Goal: Task Accomplishment & Management: Manage account settings

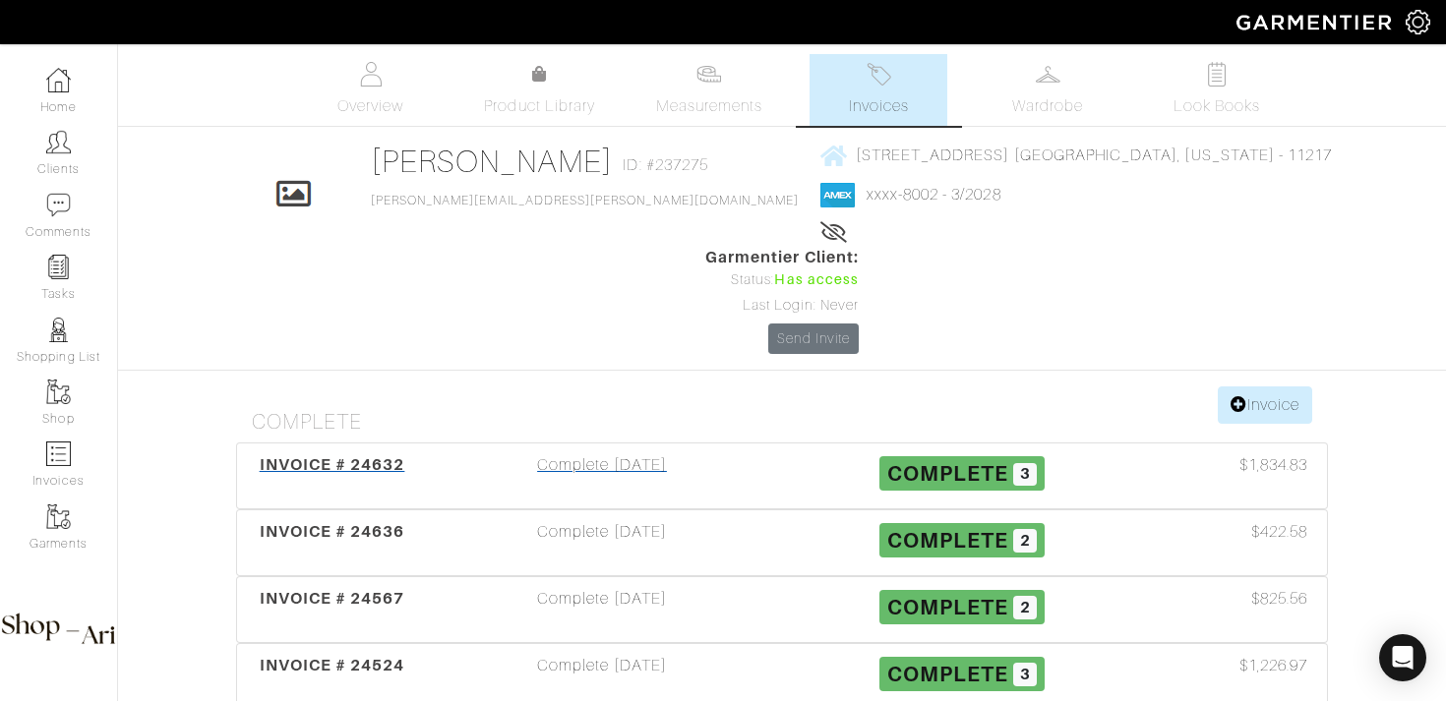
scroll to position [181, 0]
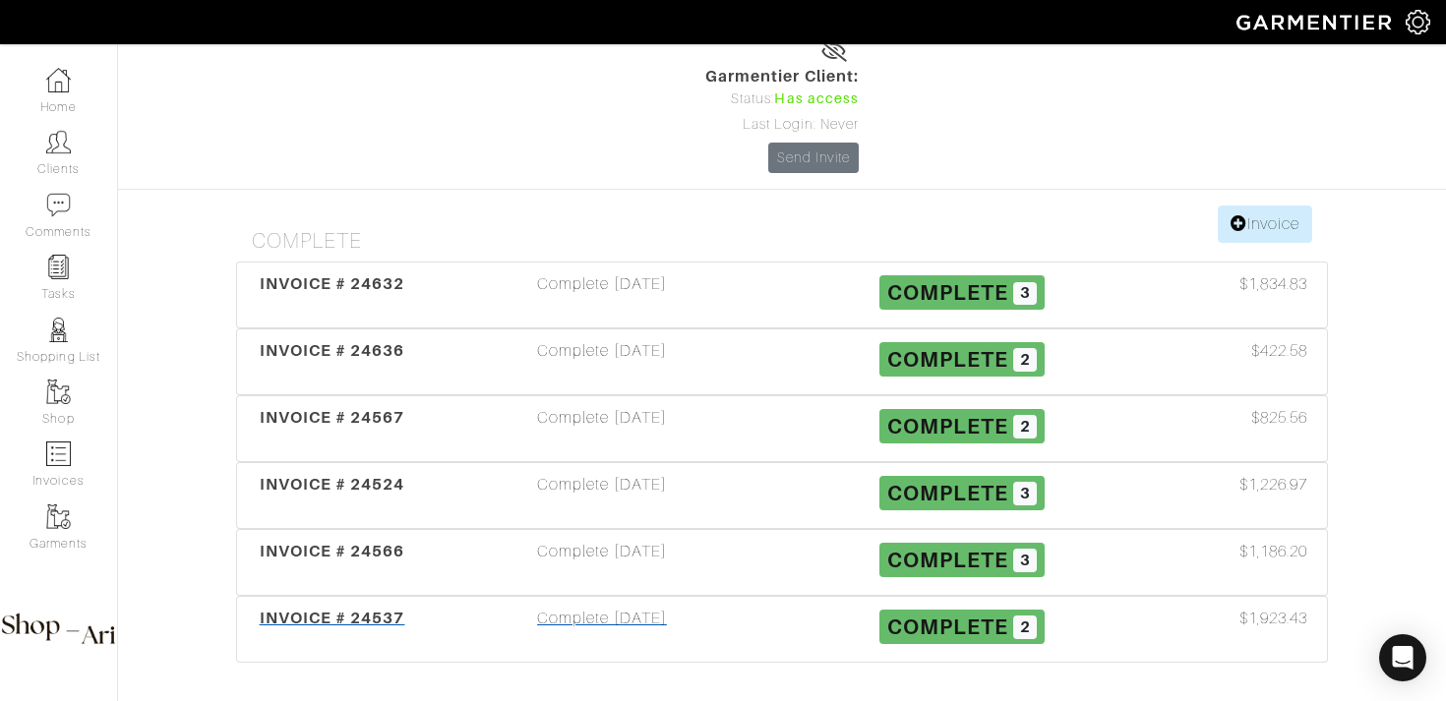
click at [676, 607] on div "Complete [DATE]" at bounding box center [602, 629] width 360 height 45
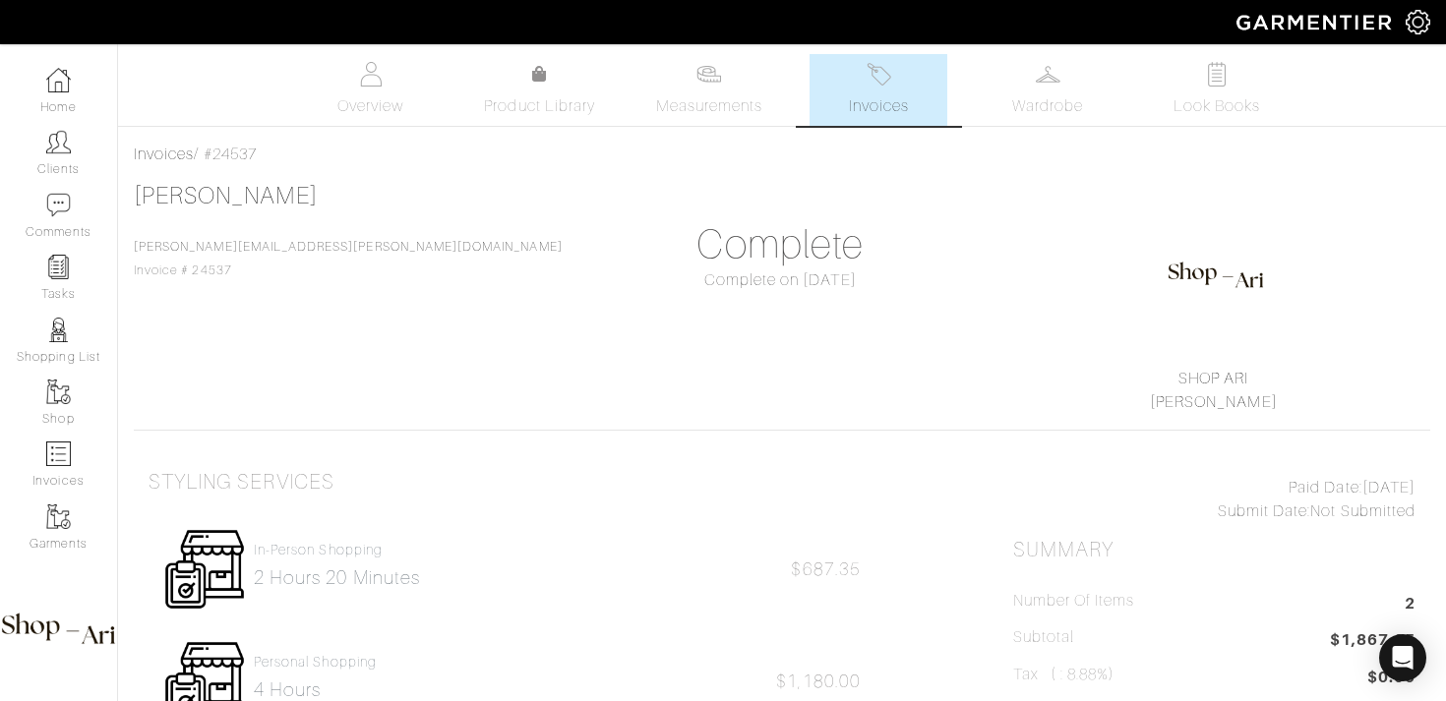
scroll to position [14, 0]
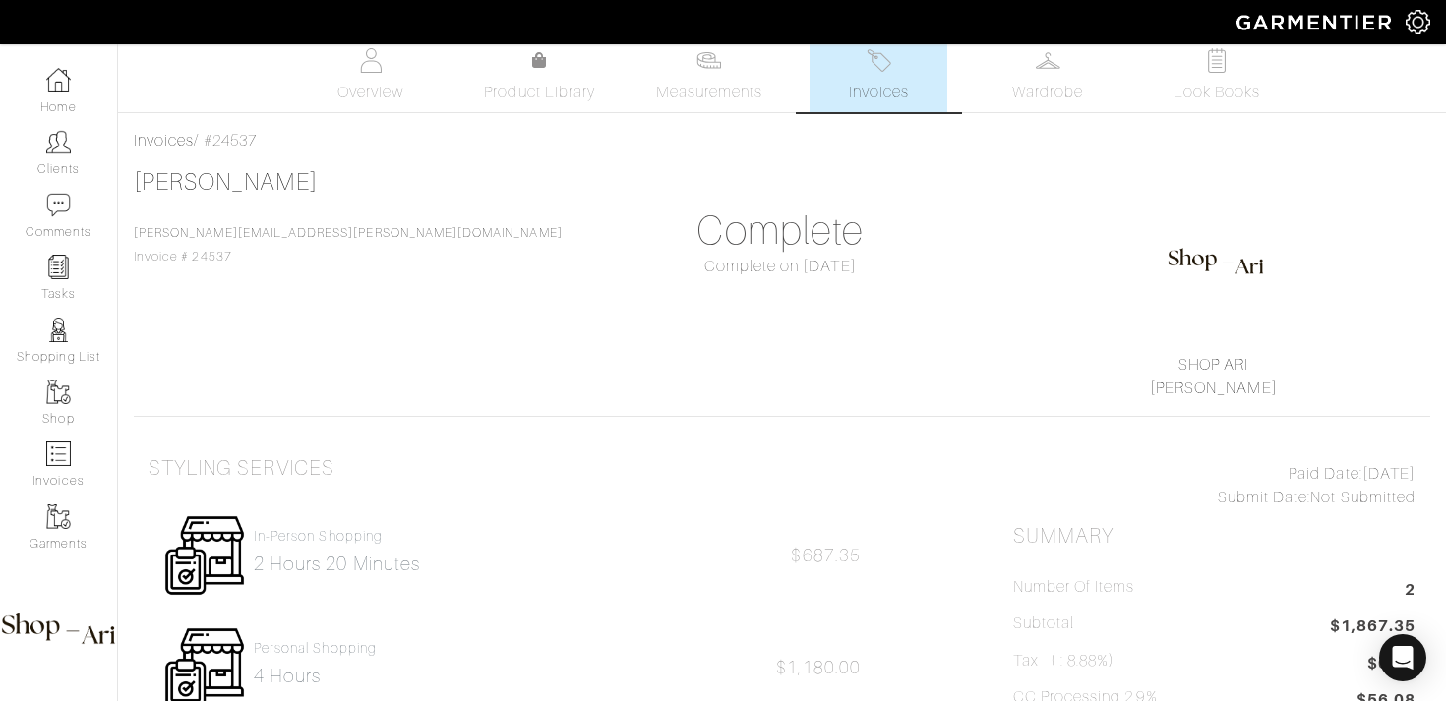
click at [882, 92] on span "Invoices" at bounding box center [879, 93] width 60 height 24
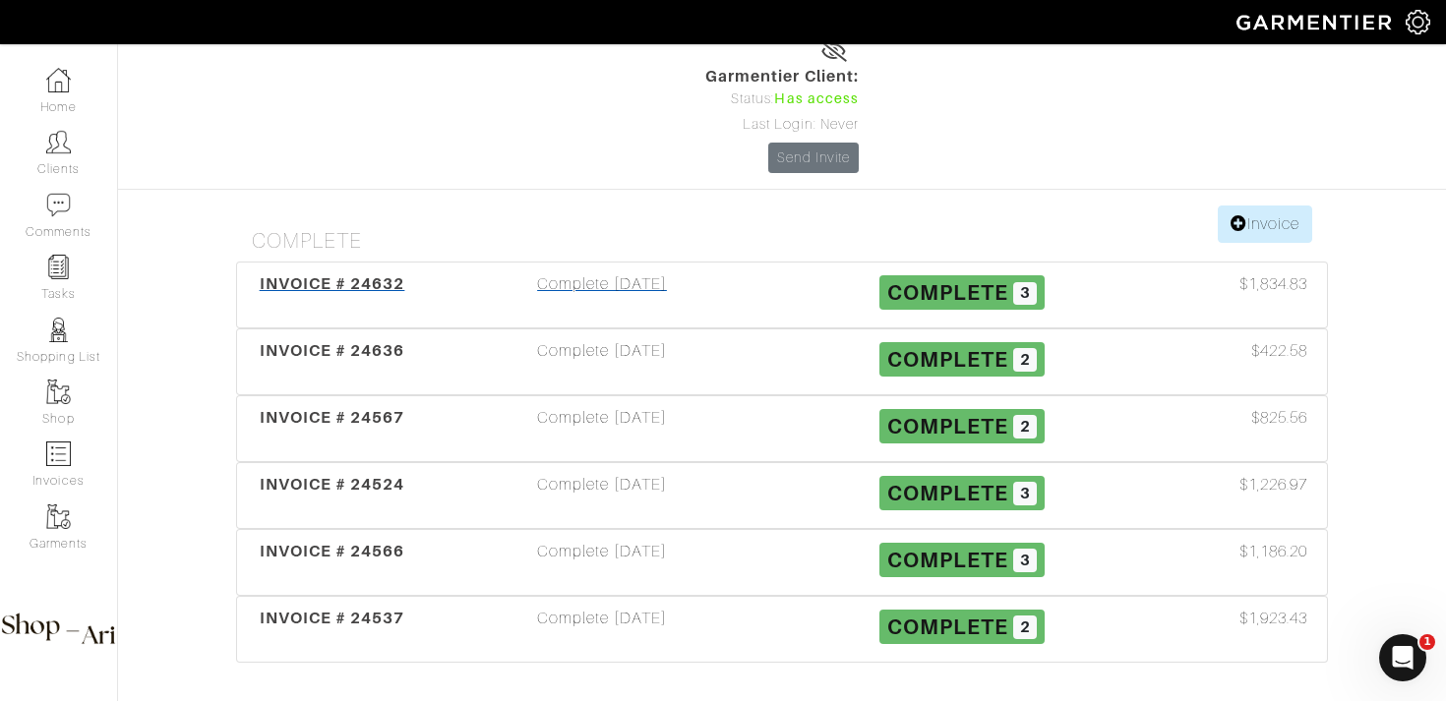
click at [698, 272] on div "Complete [DATE]" at bounding box center [602, 294] width 360 height 45
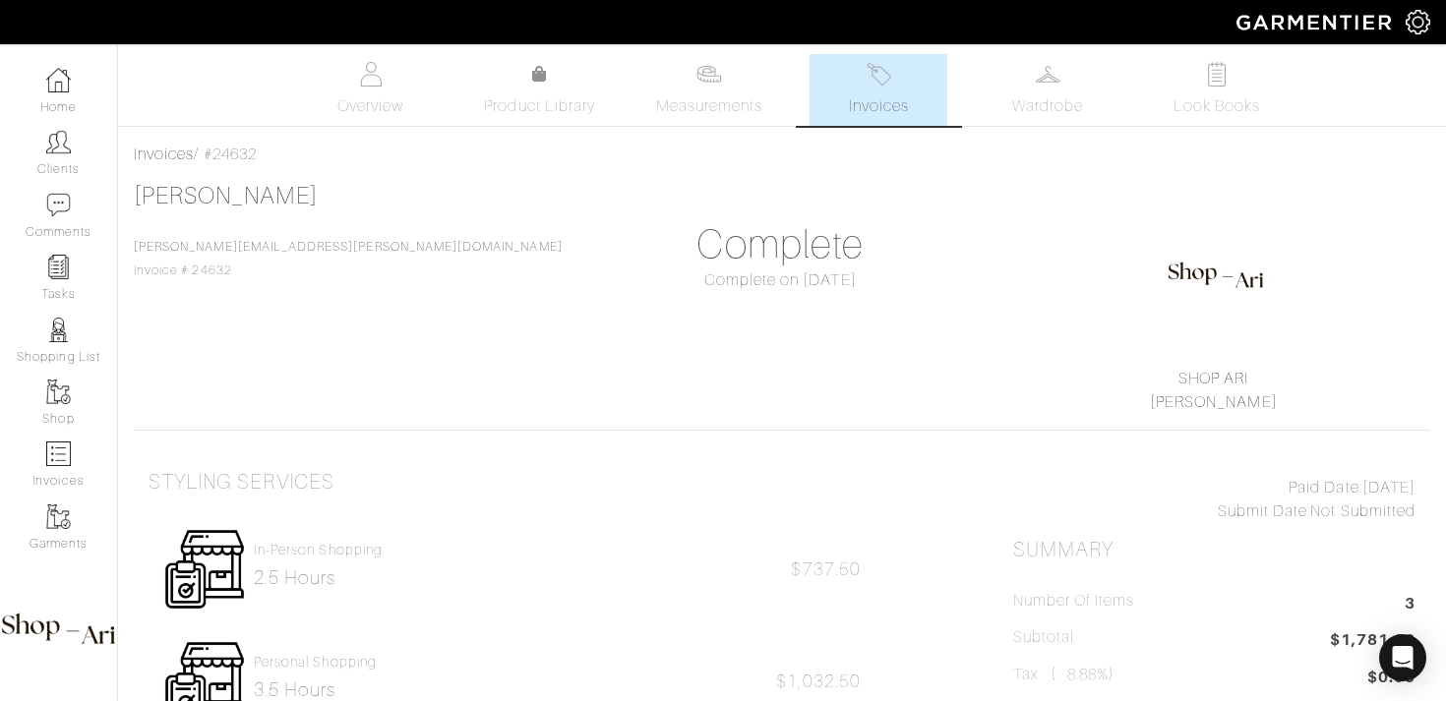
click at [860, 86] on link "Invoices" at bounding box center [878, 90] width 138 height 72
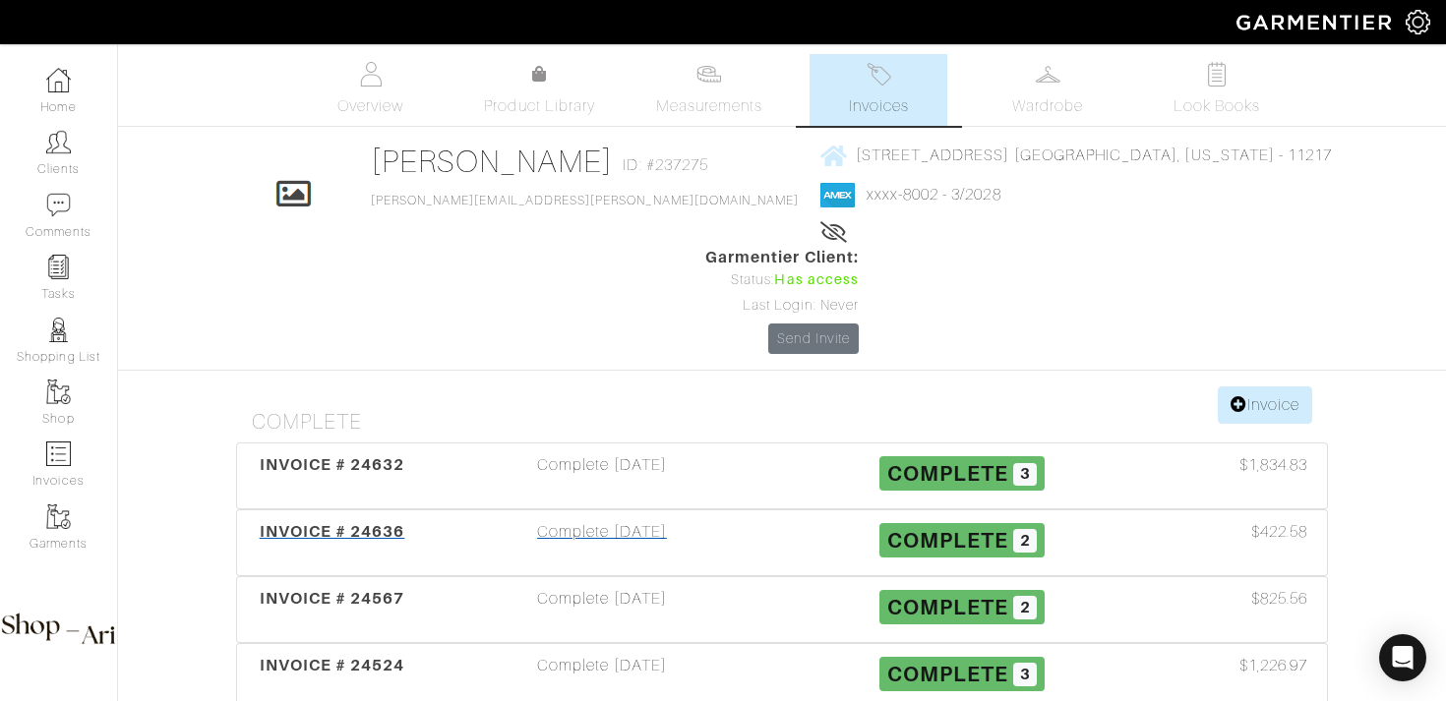
click at [698, 520] on div "Complete 09/29/25" at bounding box center [602, 542] width 360 height 45
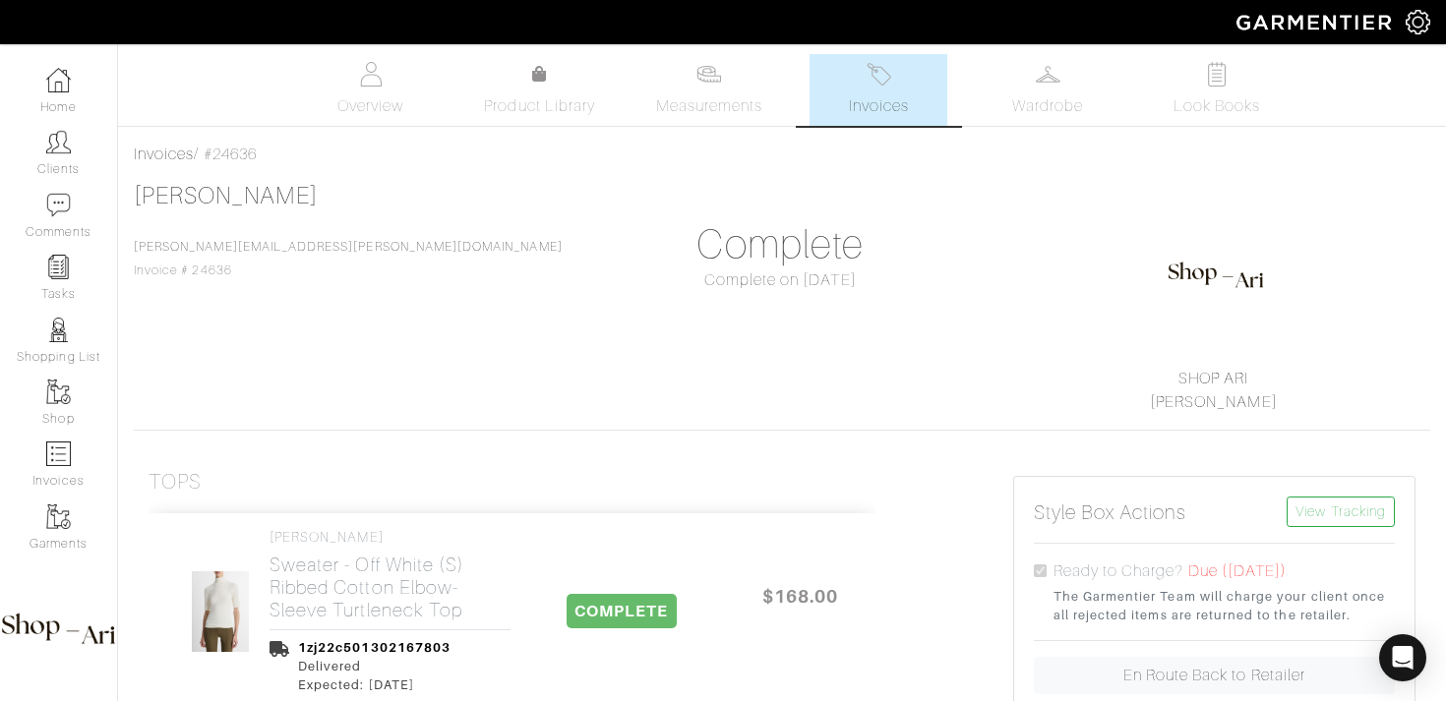
click at [913, 83] on link "Invoices" at bounding box center [878, 90] width 138 height 72
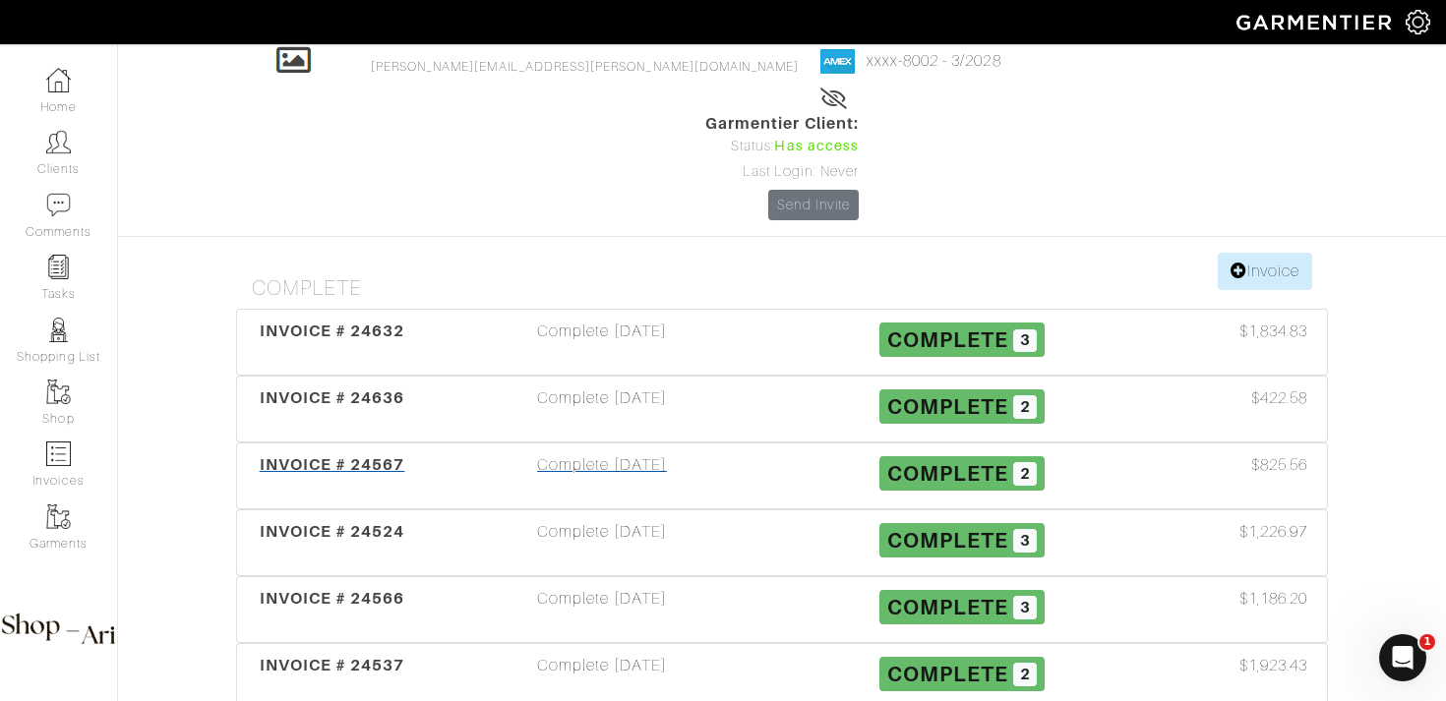
scroll to position [181, 0]
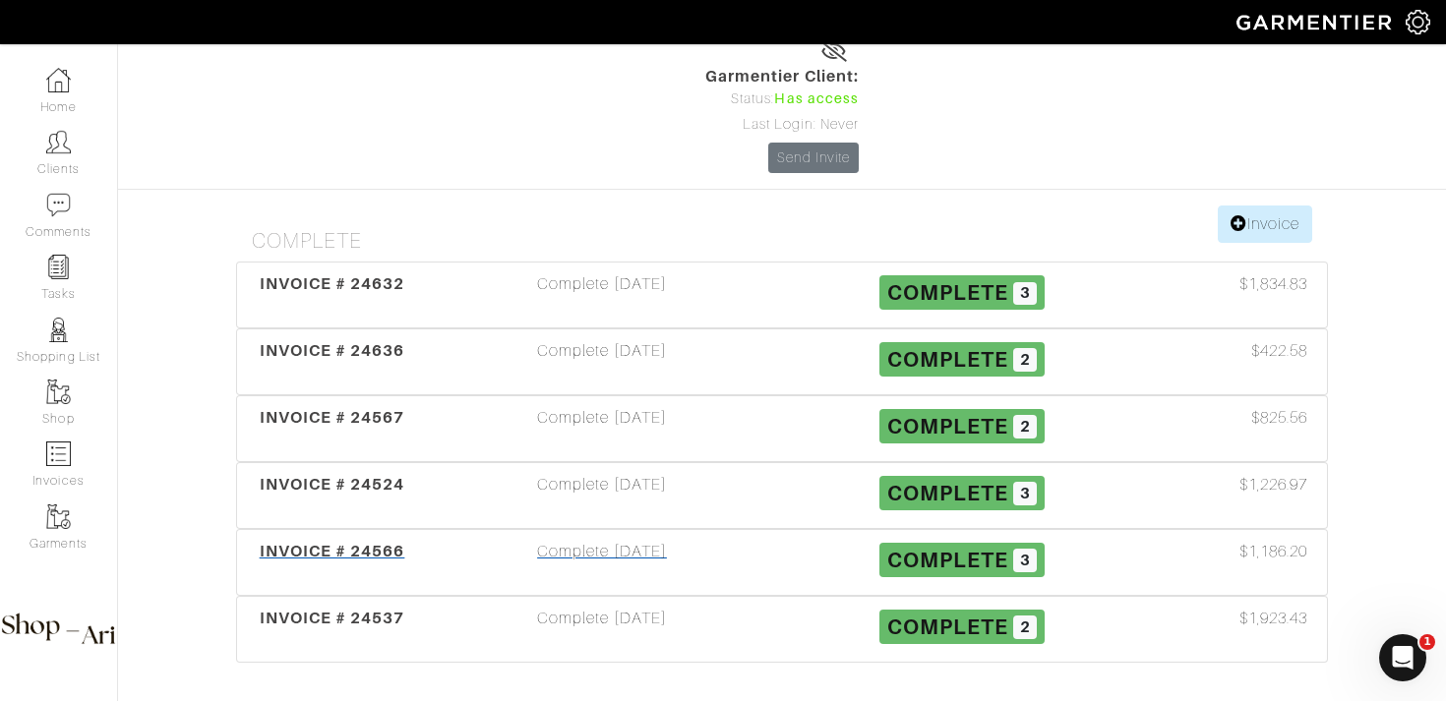
click at [762, 540] on div "Complete 09/25/25" at bounding box center [602, 562] width 360 height 45
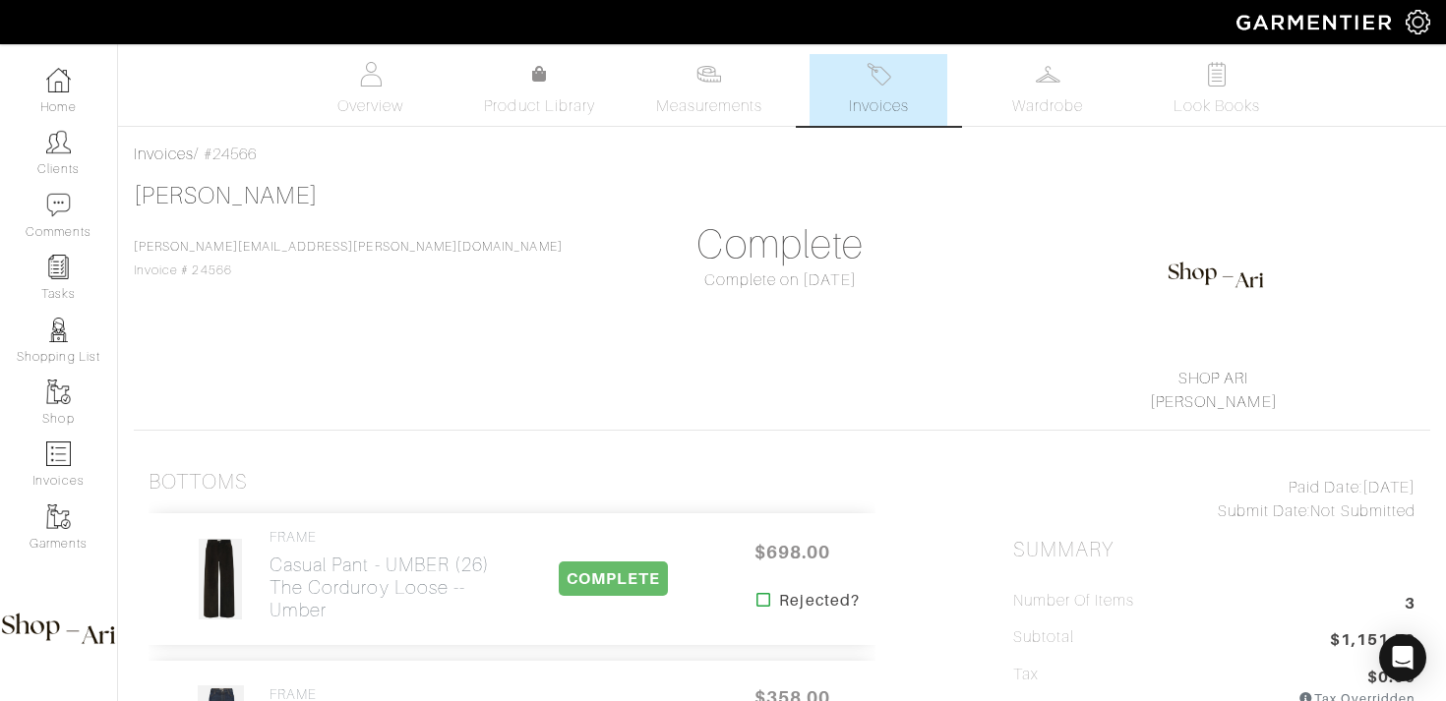
click at [882, 73] on img at bounding box center [878, 74] width 25 height 25
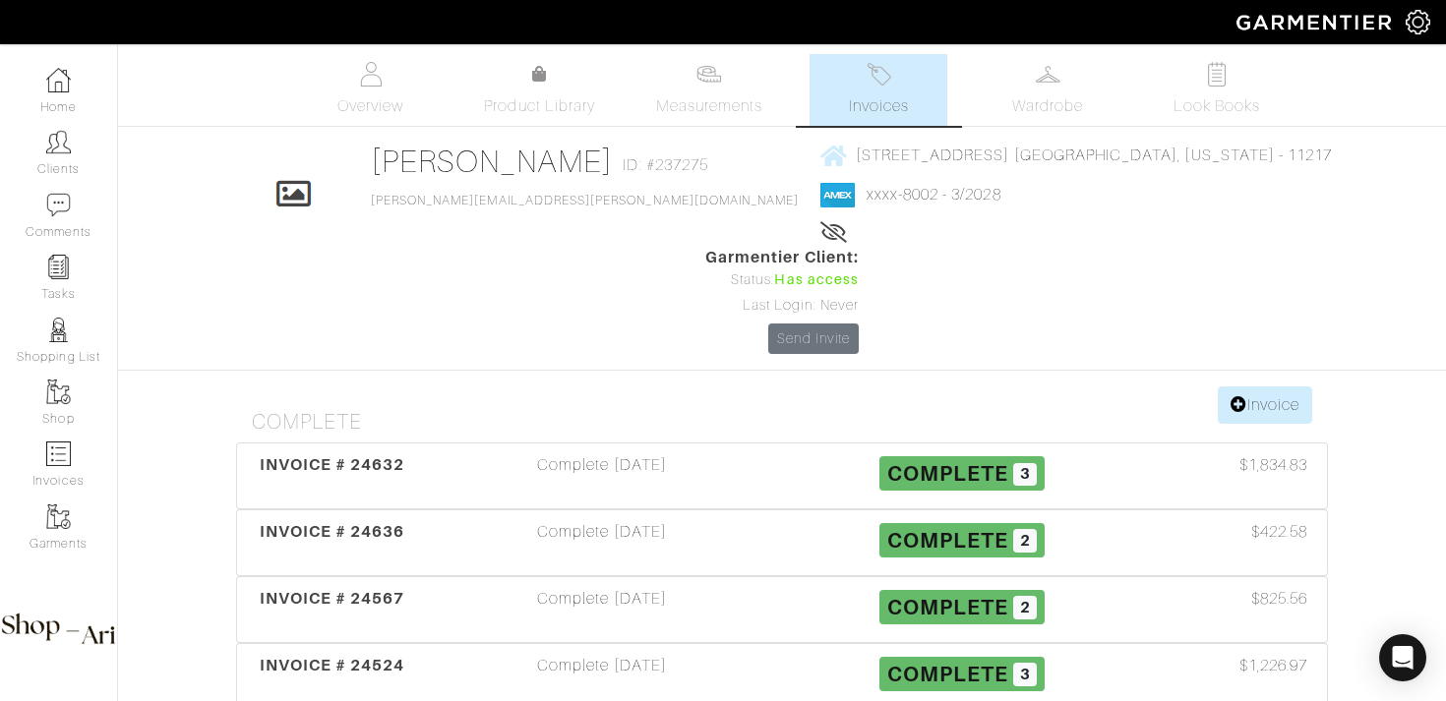
scroll to position [36, 0]
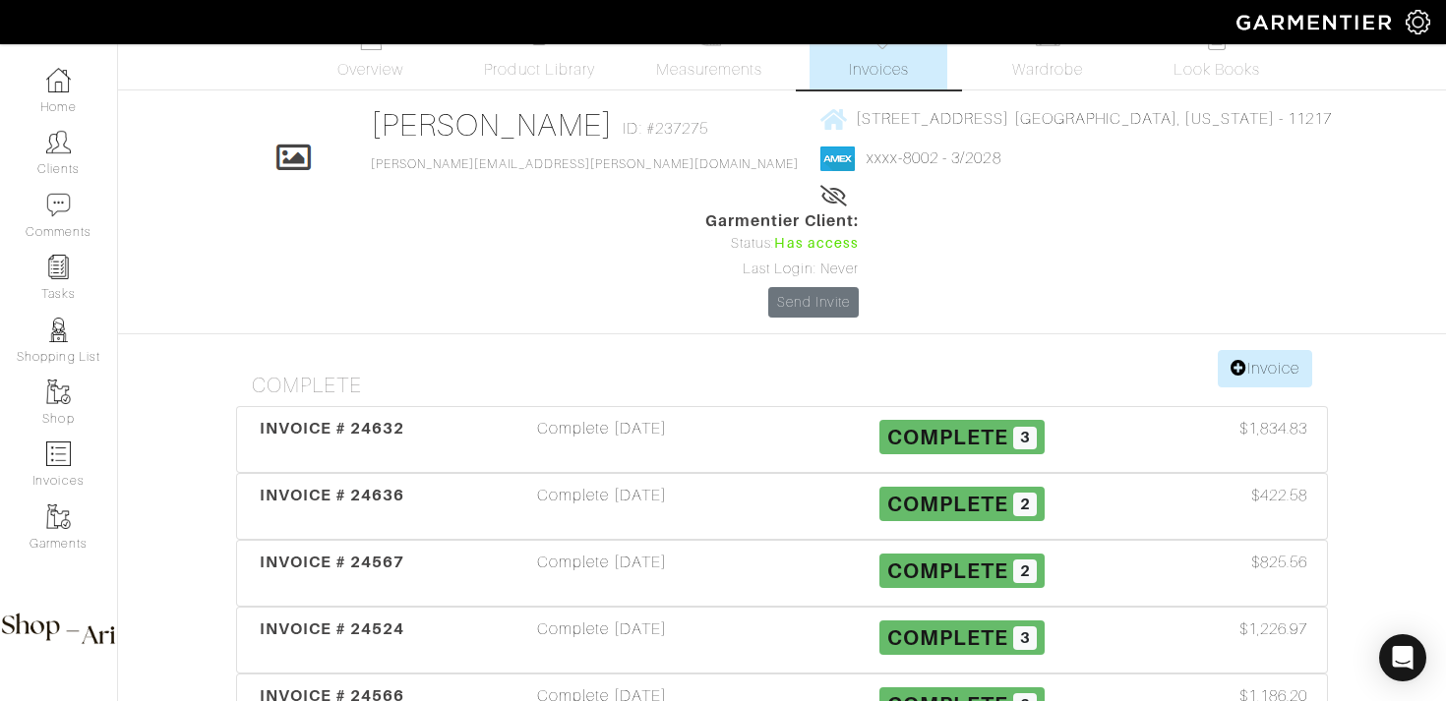
click at [815, 684] on h3 "Complete 3" at bounding box center [962, 702] width 330 height 37
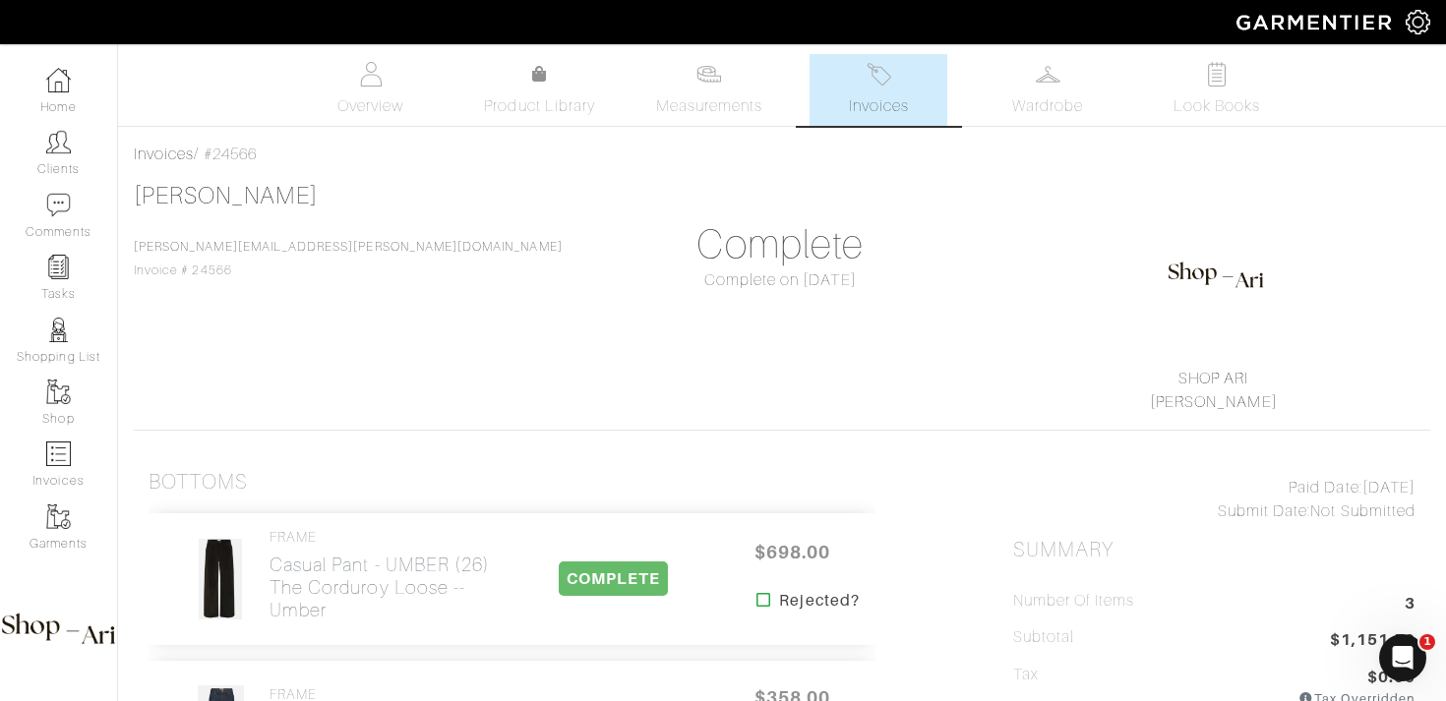
click at [873, 99] on span "Invoices" at bounding box center [879, 106] width 60 height 24
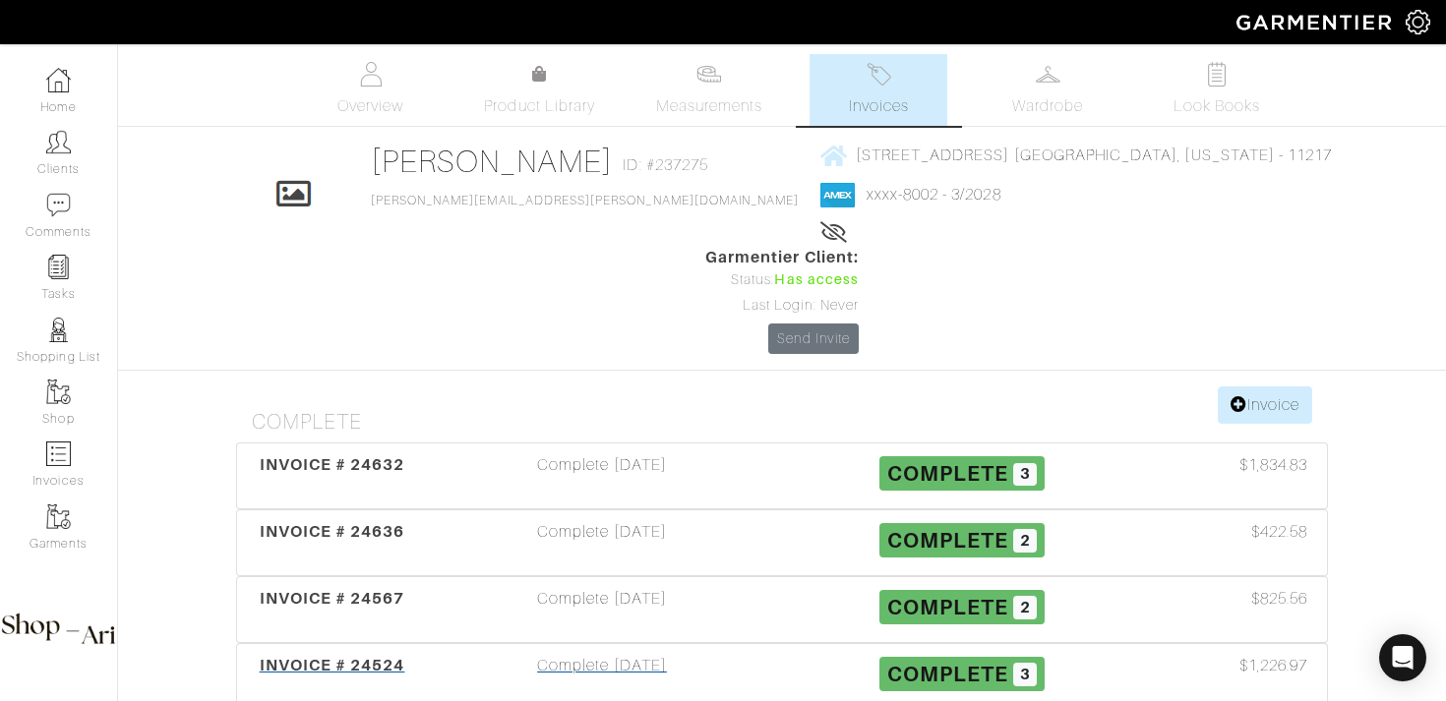
click at [762, 654] on div "Complete 09/29/25" at bounding box center [602, 676] width 360 height 45
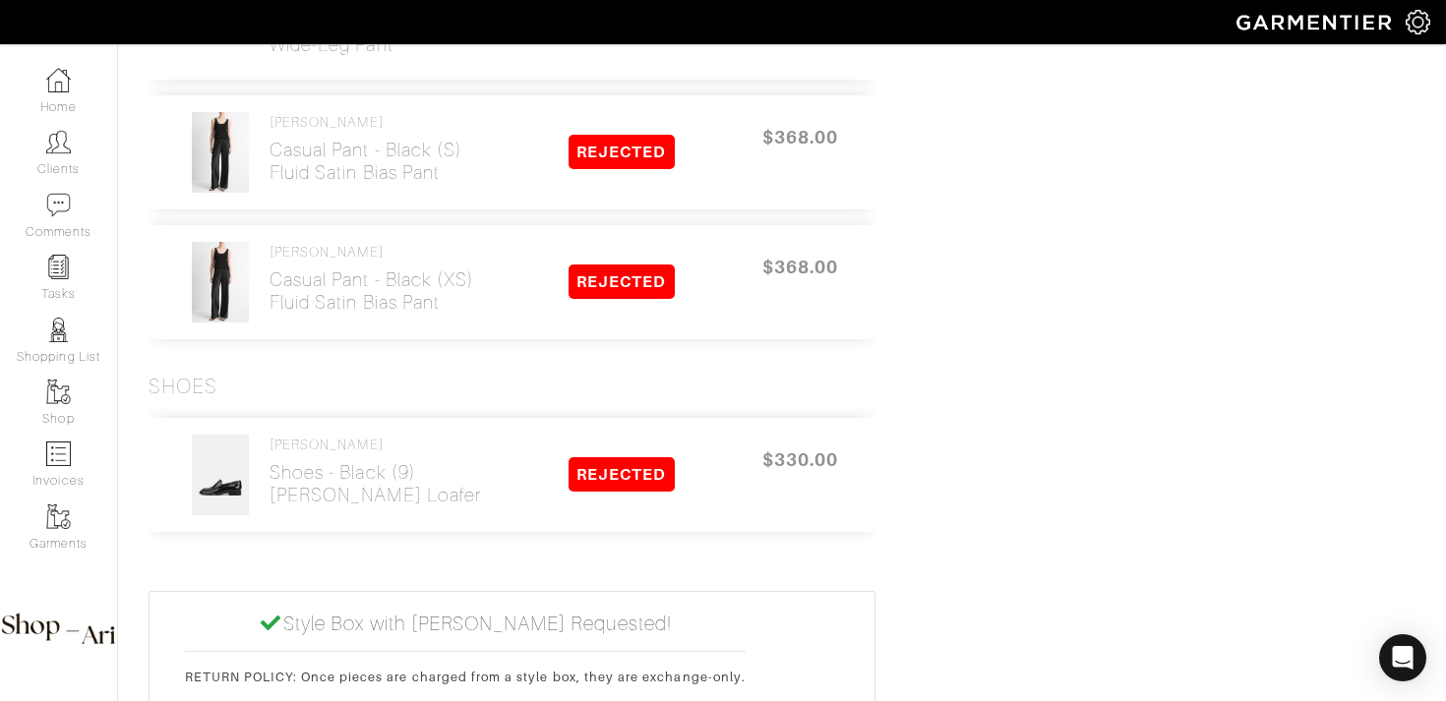
scroll to position [2378, 0]
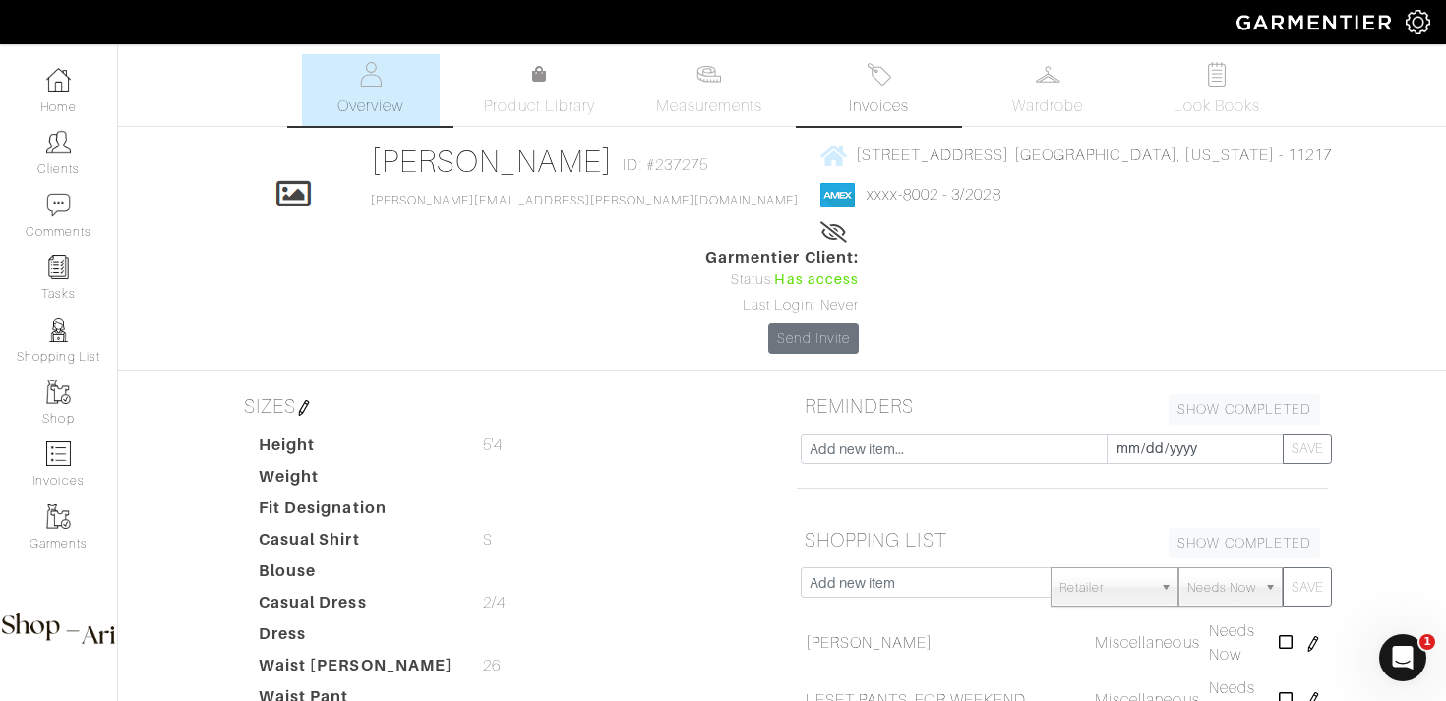
click at [894, 76] on link "Invoices" at bounding box center [878, 90] width 138 height 72
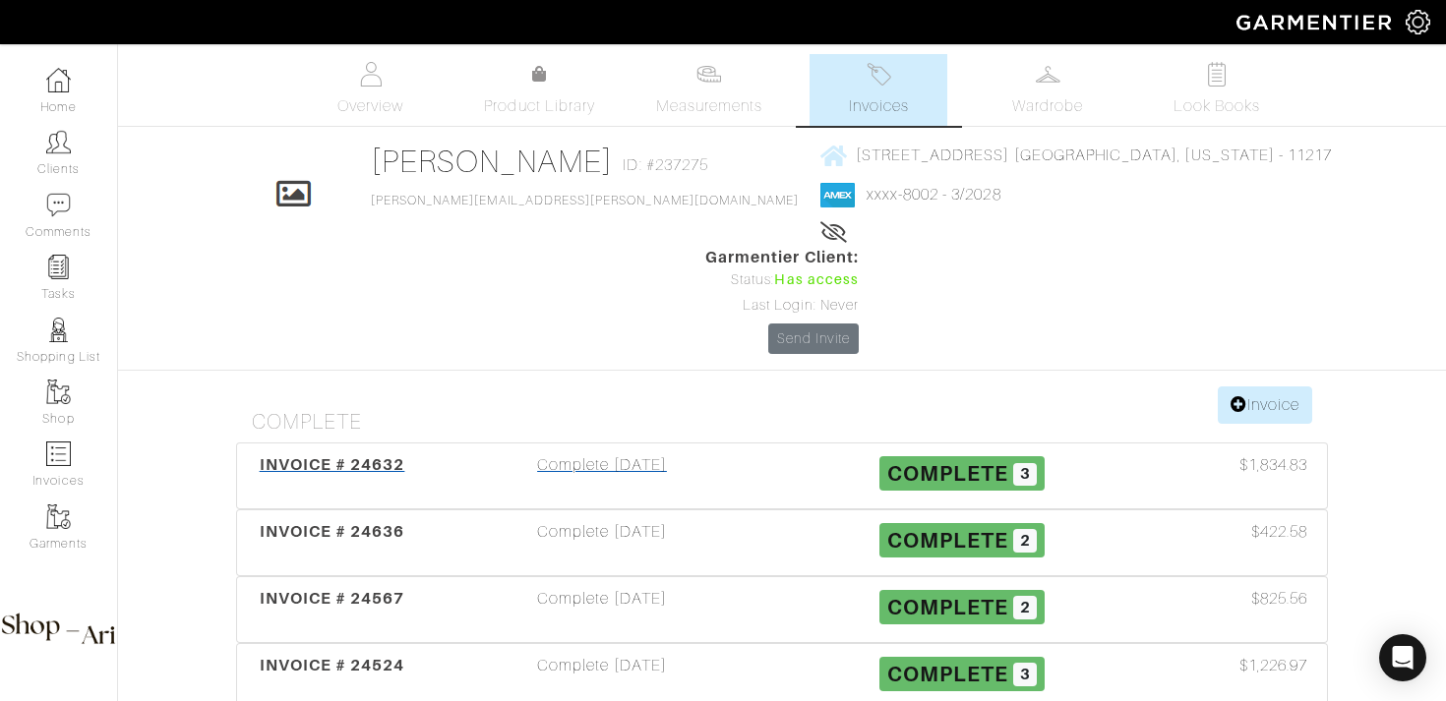
scroll to position [181, 0]
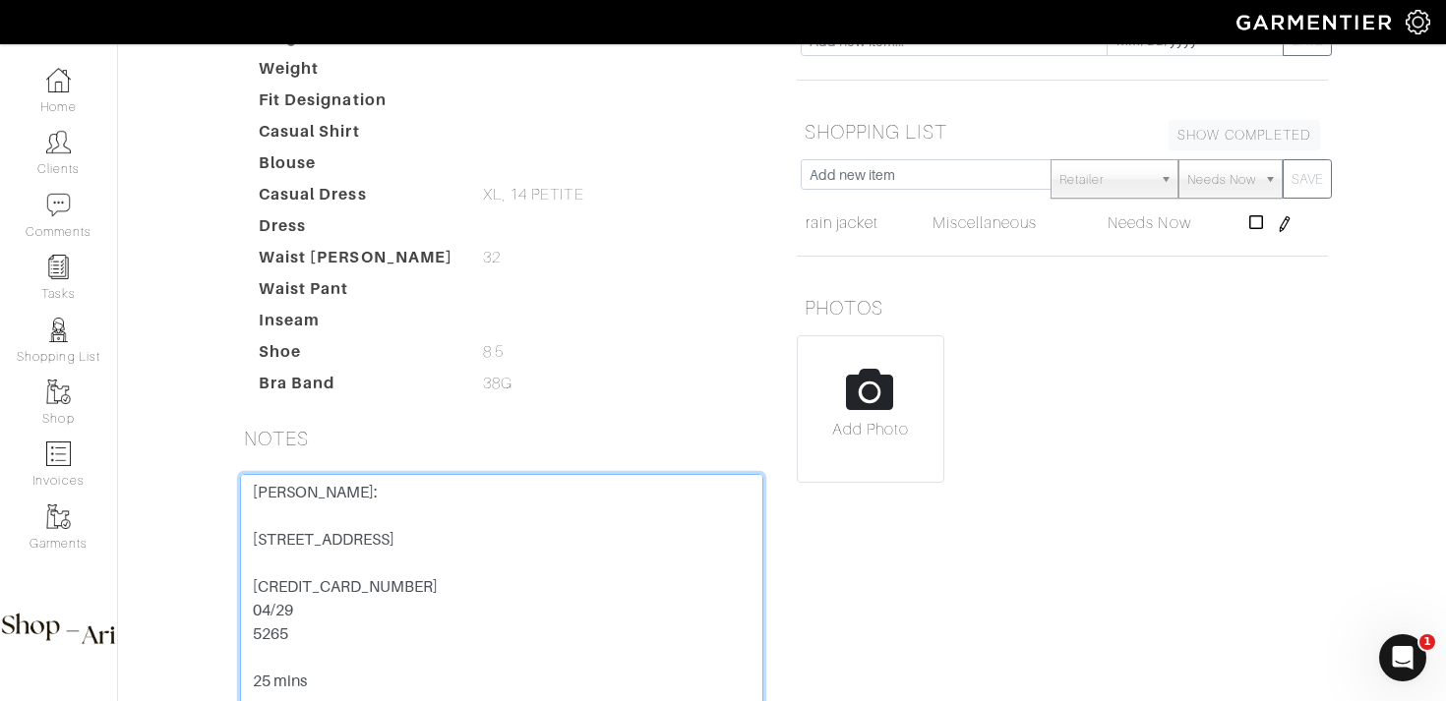
drag, startPoint x: 423, startPoint y: 629, endPoint x: 185, endPoint y: 629, distance: 238.0
click at [185, 629] on div "Janet Krauthamer Overview Overview Measurements Product Library Invoices Wardro…" at bounding box center [723, 271] width 1446 height 1044
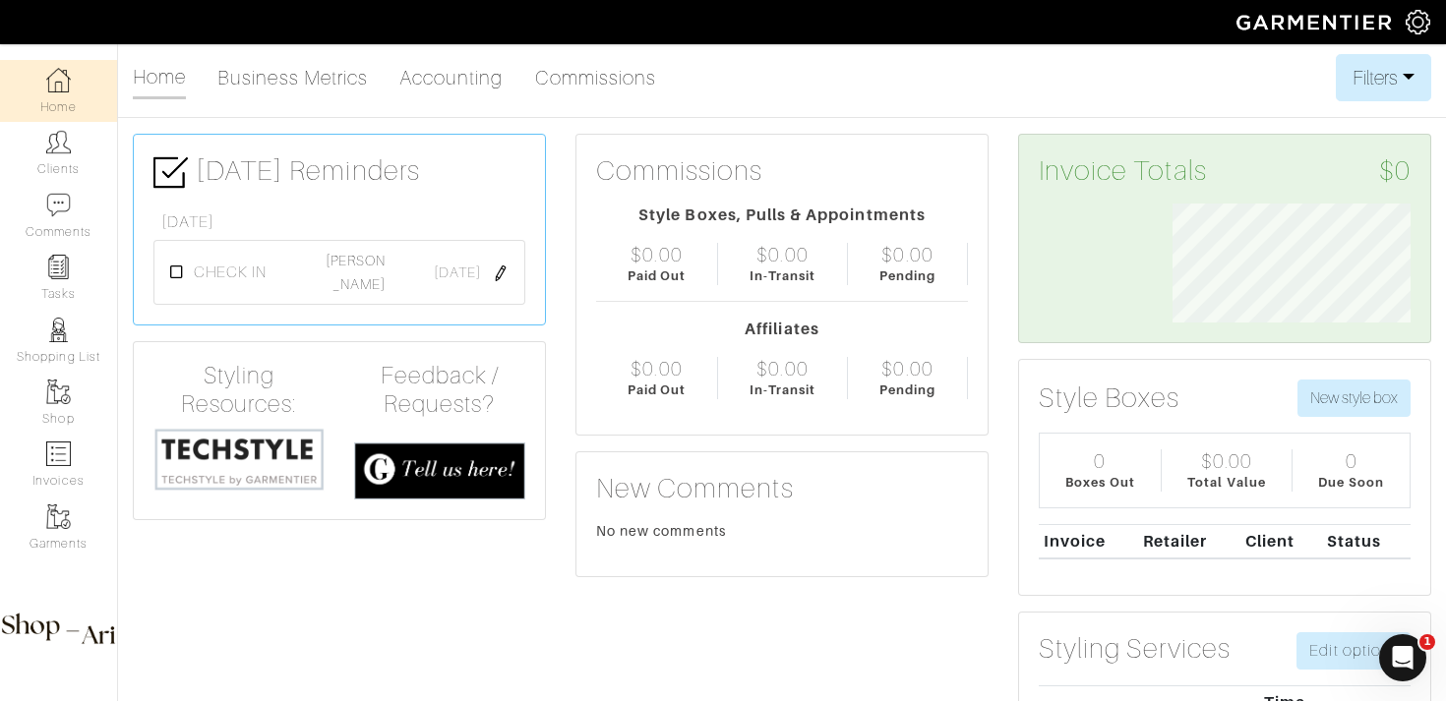
click at [504, 281] on img at bounding box center [501, 274] width 16 height 16
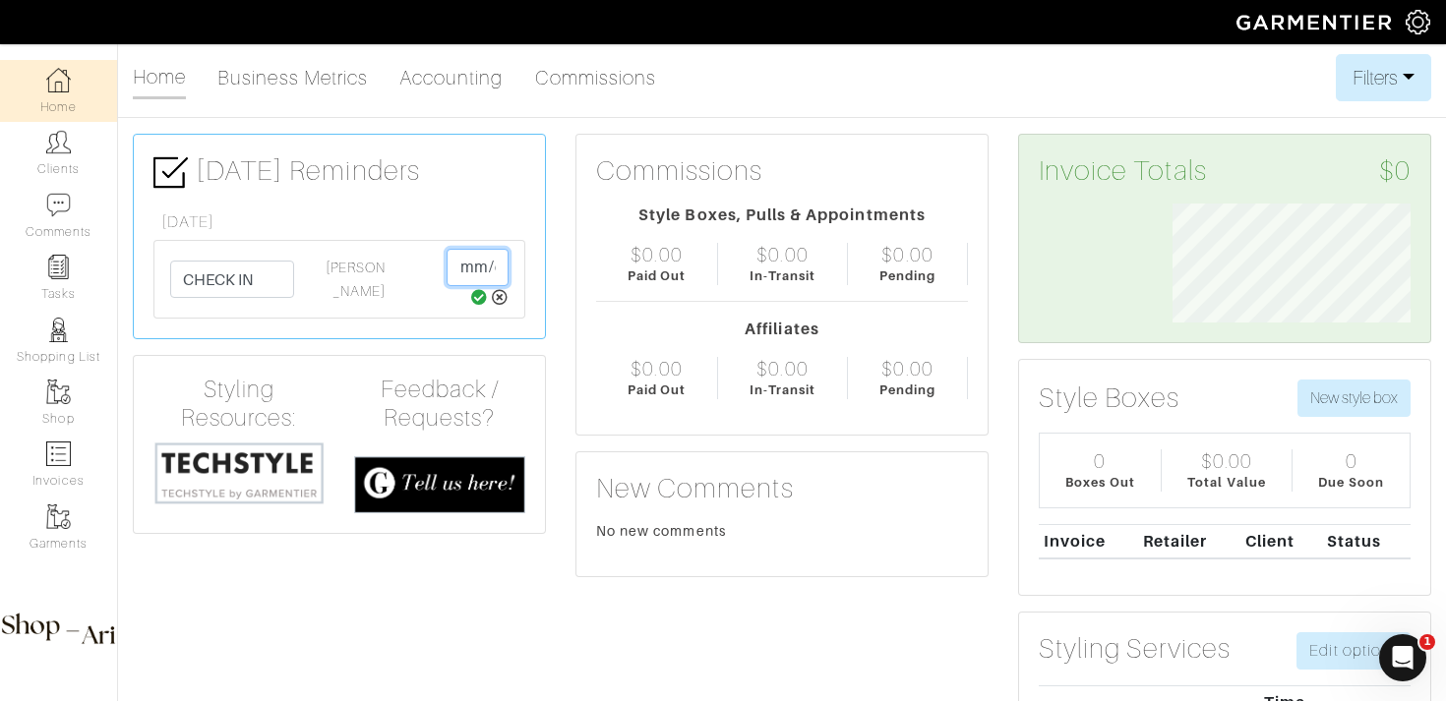
click at [465, 265] on input "2025-10-06" at bounding box center [477, 267] width 62 height 37
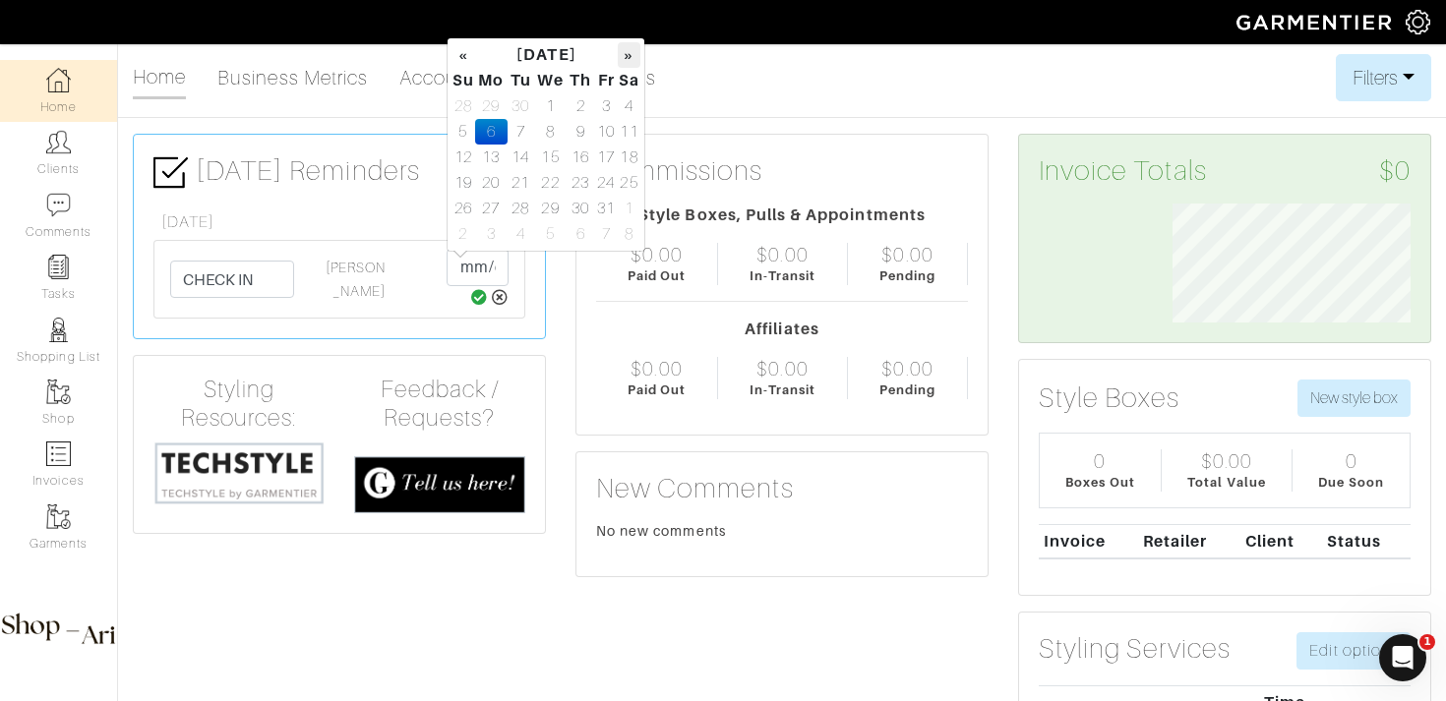
click at [629, 52] on th "»" at bounding box center [629, 55] width 23 height 26
click at [490, 138] on td "3" at bounding box center [491, 132] width 32 height 26
type input "2025-11-03"
click at [478, 304] on icon at bounding box center [479, 297] width 17 height 16
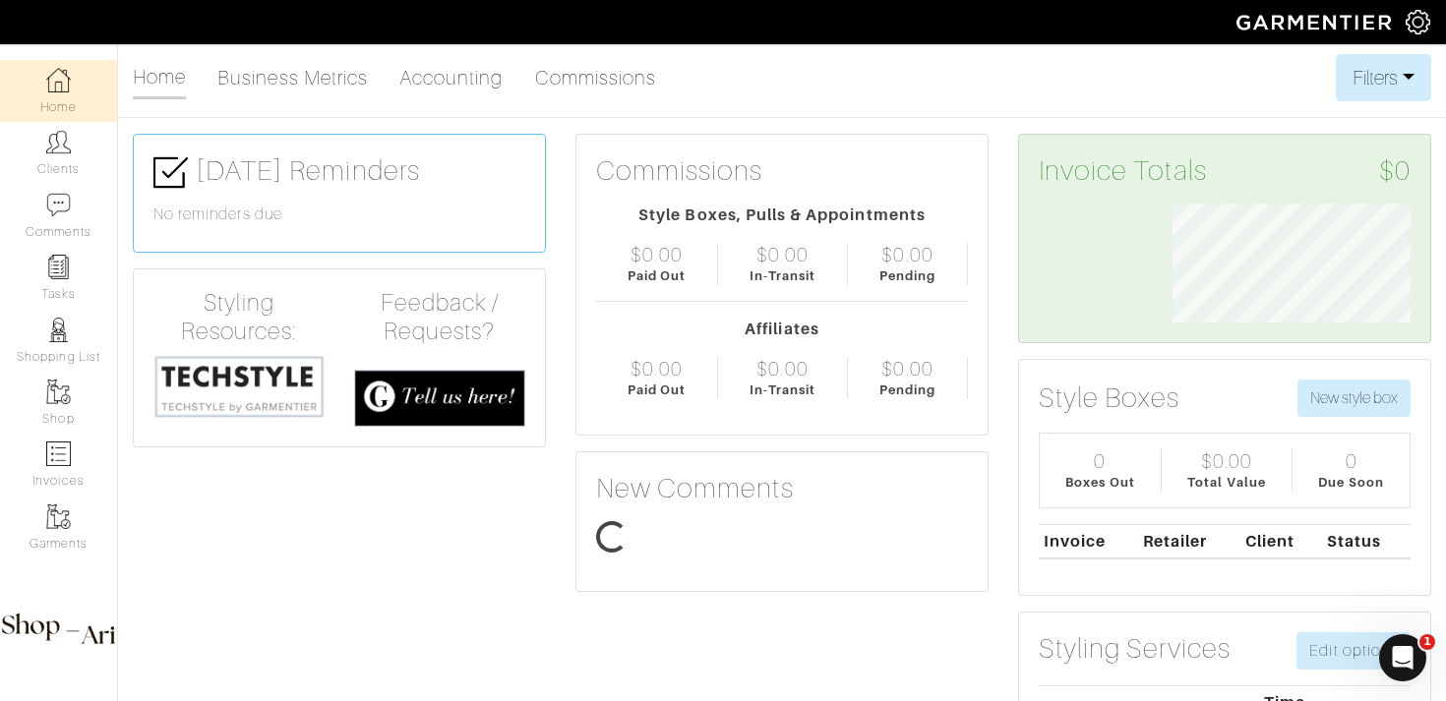
scroll to position [119, 267]
